Goal: Information Seeking & Learning: Learn about a topic

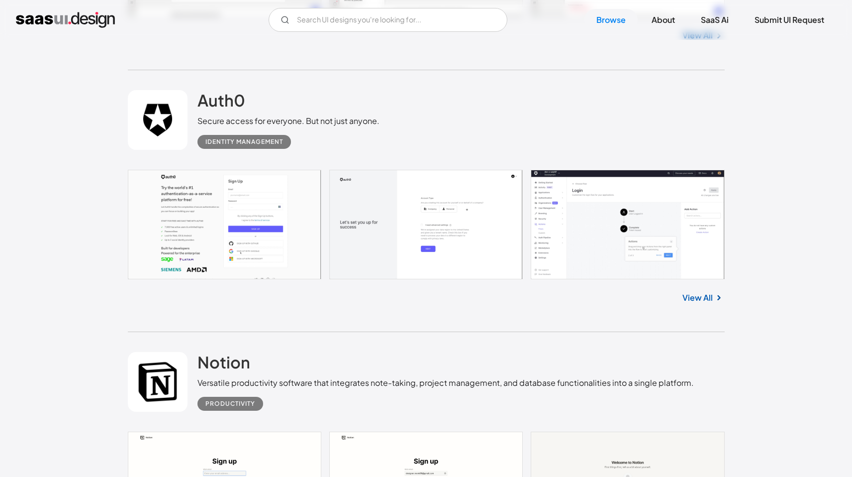
scroll to position [8123, 0]
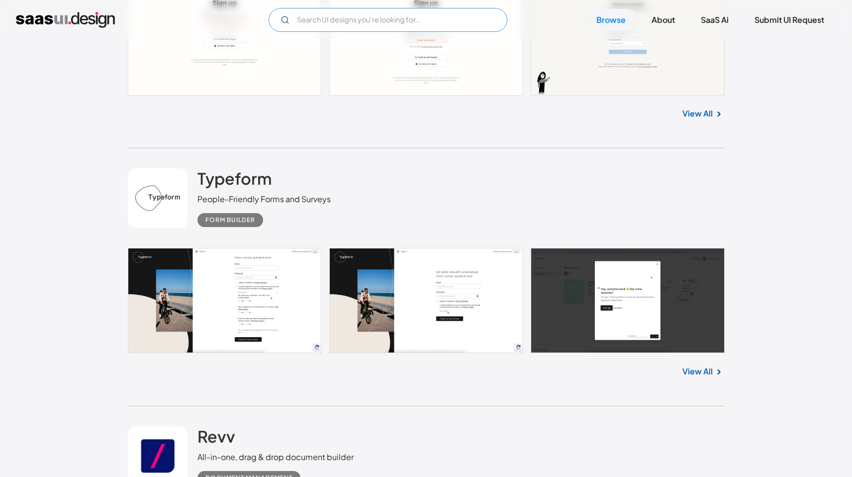
click at [326, 29] on input "Email Form" at bounding box center [388, 20] width 239 height 24
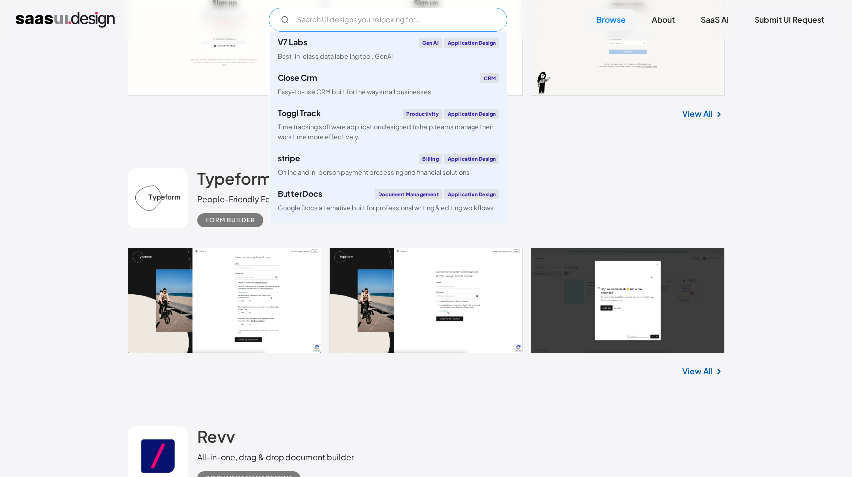
paste input "course card"
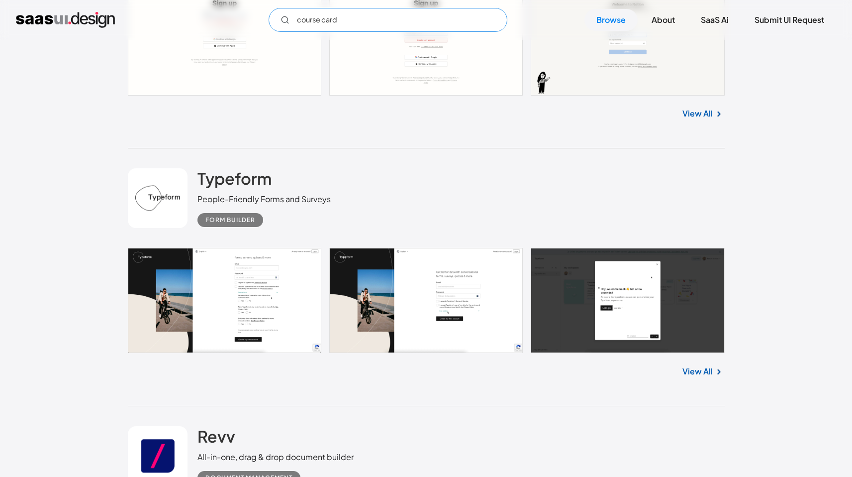
click at [357, 21] on input "course card" at bounding box center [388, 20] width 239 height 24
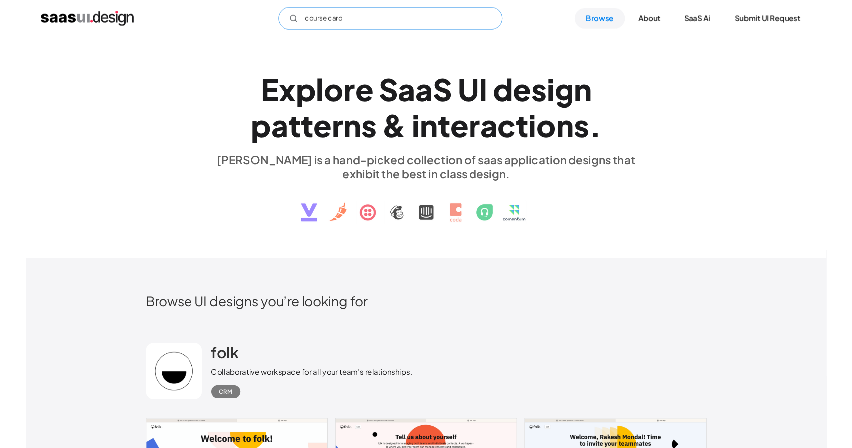
scroll to position [0, 0]
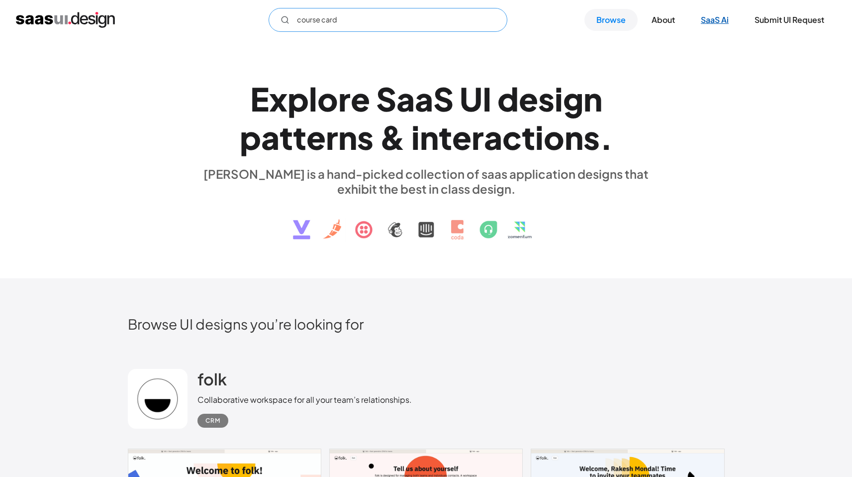
type input "course card"
click at [722, 18] on link "SaaS Ai" at bounding box center [715, 20] width 52 height 22
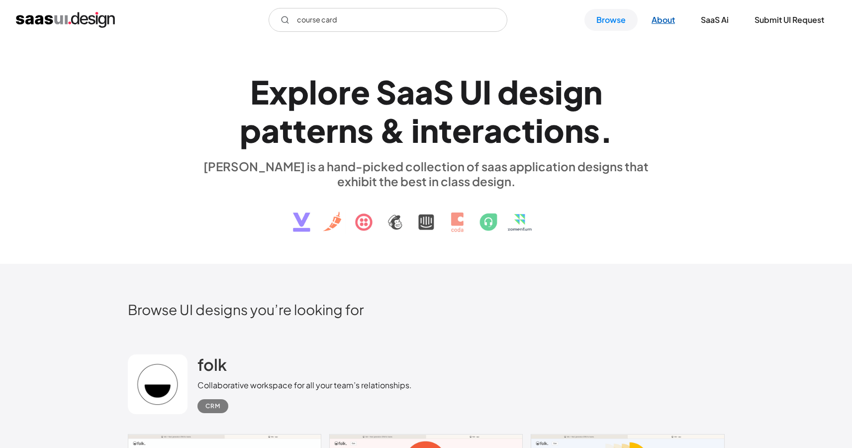
click at [652, 21] on link "About" at bounding box center [663, 20] width 47 height 22
